Goal: Task Accomplishment & Management: Complete application form

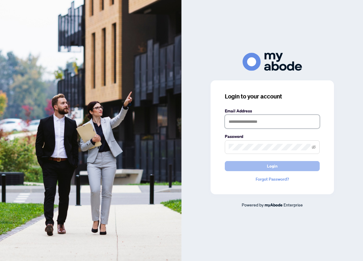
type input "**********"
click at [270, 166] on span "Login" at bounding box center [272, 165] width 11 height 9
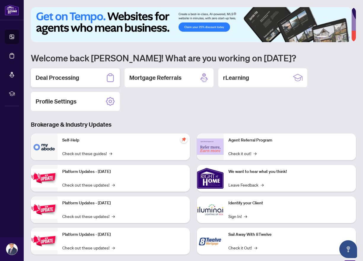
click at [68, 77] on h2 "Deal Processing" at bounding box center [58, 78] width 44 height 8
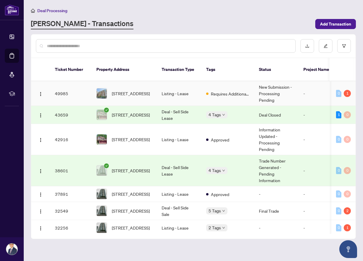
click at [61, 86] on td "49985" at bounding box center [70, 93] width 41 height 25
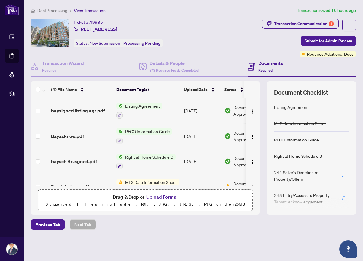
drag, startPoint x: 325, startPoint y: 47, endPoint x: 325, endPoint y: 51, distance: 4.2
click at [325, 47] on div "Transaction Communication 1 Submit for Admin Review Requires Additional Docs" at bounding box center [285, 38] width 142 height 39
click at [323, 55] on span "Requires Additional Docs" at bounding box center [330, 54] width 47 height 7
click at [320, 55] on span "Requires Additional Docs" at bounding box center [330, 54] width 47 height 7
click at [303, 54] on span at bounding box center [303, 54] width 2 height 2
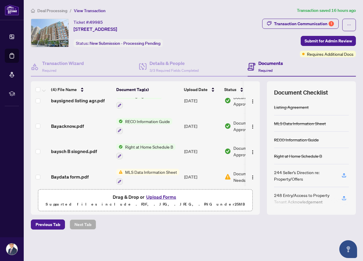
scroll to position [15, 0]
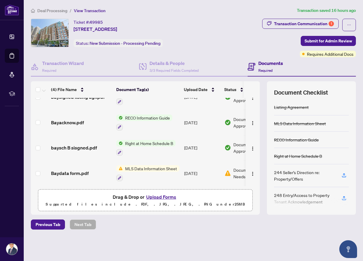
click at [156, 167] on span "MLS Data Information Sheet" at bounding box center [151, 168] width 57 height 7
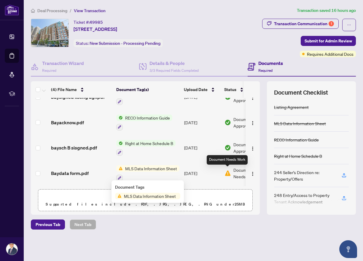
click at [229, 172] on img at bounding box center [227, 173] width 7 height 7
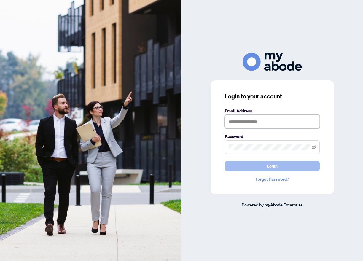
type input "**********"
click at [254, 164] on button "Login" at bounding box center [272, 166] width 95 height 10
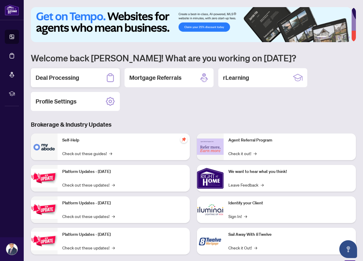
click at [61, 78] on h2 "Deal Processing" at bounding box center [58, 78] width 44 height 8
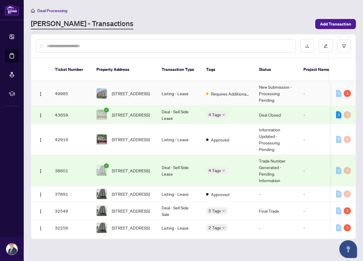
click at [67, 88] on td "49985" at bounding box center [70, 93] width 41 height 25
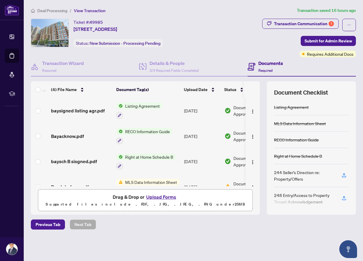
click at [147, 182] on span "MLS Data Information Sheet" at bounding box center [151, 182] width 57 height 7
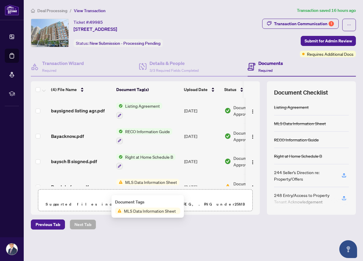
click at [143, 210] on span "MLS Data Information Sheet" at bounding box center [150, 210] width 57 height 7
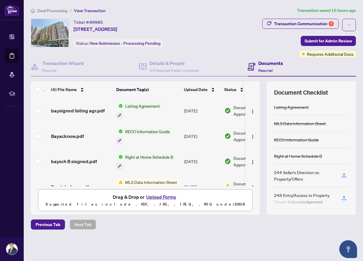
click at [153, 197] on button "Upload Forms" at bounding box center [160, 197] width 33 height 8
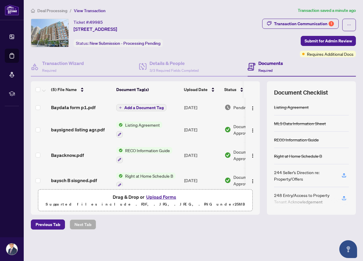
click at [157, 197] on button "Upload Forms" at bounding box center [160, 197] width 33 height 8
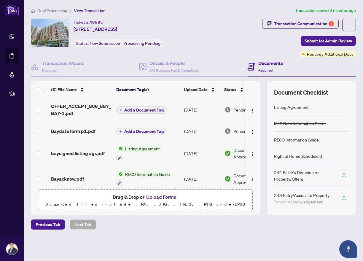
click at [159, 197] on button "Upload Forms" at bounding box center [160, 197] width 33 height 8
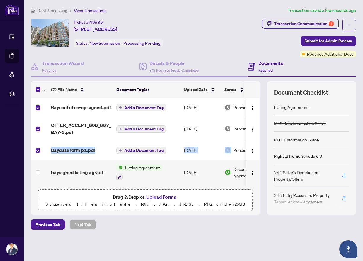
drag, startPoint x: 259, startPoint y: 139, endPoint x: 260, endPoint y: 145, distance: 6.0
click at [260, 145] on div "(7) File Name Document Tag(s) Upload Date Status Bayconf of co-op signed.pdf Ad…" at bounding box center [193, 147] width 325 height 133
drag, startPoint x: 258, startPoint y: 141, endPoint x: 257, endPoint y: 146, distance: 4.5
click at [257, 146] on td at bounding box center [252, 149] width 14 height 19
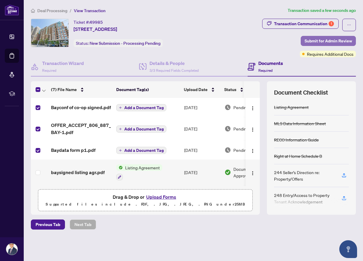
click at [321, 40] on span "Submit for Admin Review" at bounding box center [327, 40] width 47 height 9
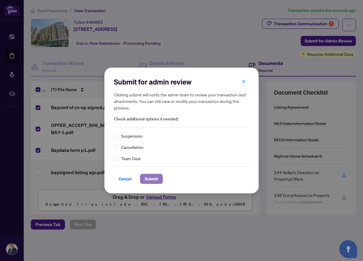
click at [154, 178] on span "Submit" at bounding box center [151, 178] width 13 height 9
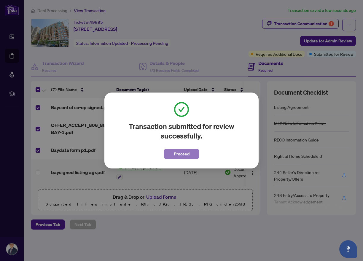
click at [184, 156] on span "Proceed" at bounding box center [182, 153] width 16 height 9
